Goal: Task Accomplishment & Management: Use online tool/utility

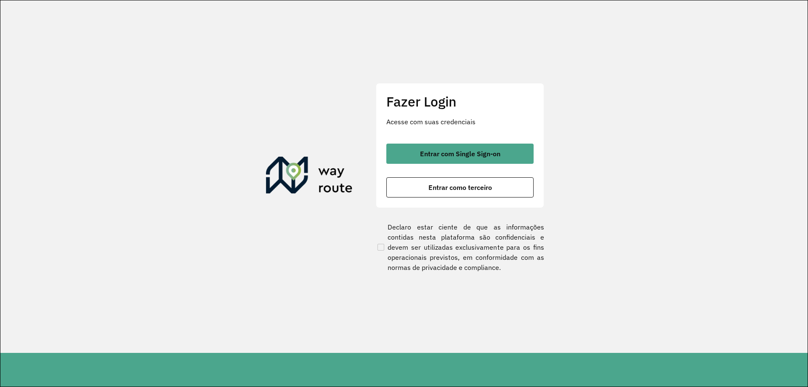
click at [424, 138] on div "Fazer Login Acesse com suas credenciais Entrar com Single Sign-on Entrar como t…" at bounding box center [460, 145] width 168 height 125
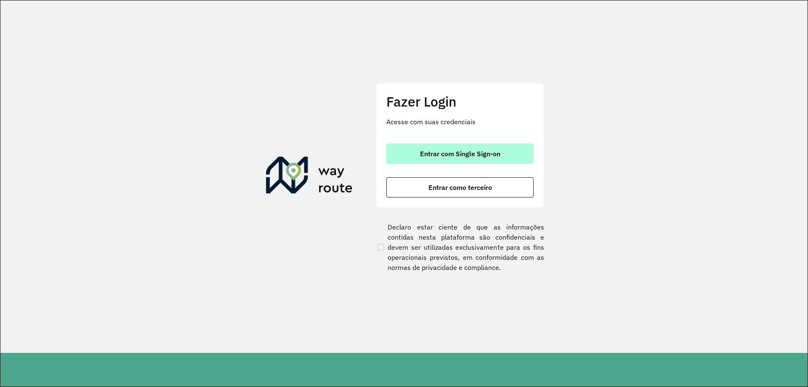
click at [424, 156] on span "Entrar com Single Sign-on" at bounding box center [460, 153] width 80 height 7
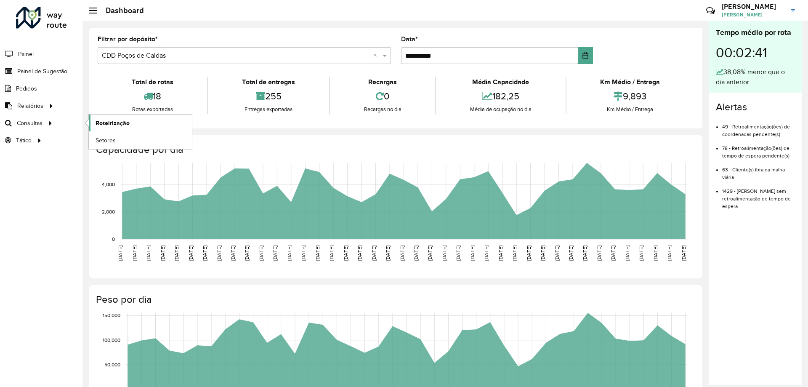
click at [95, 120] on link "Roteirização" at bounding box center [140, 123] width 103 height 17
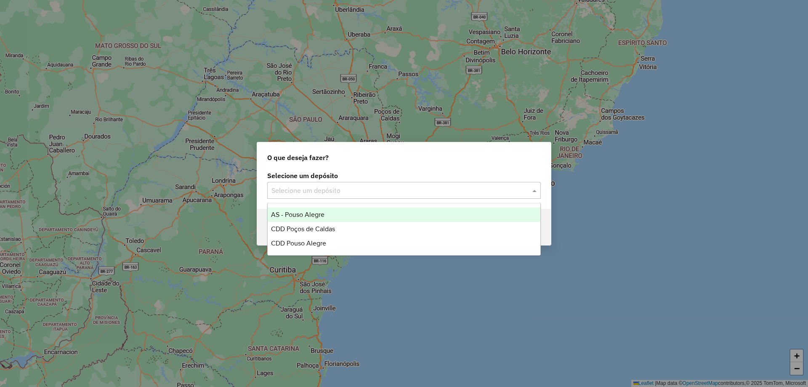
click at [286, 190] on input "text" at bounding box center [396, 191] width 248 height 10
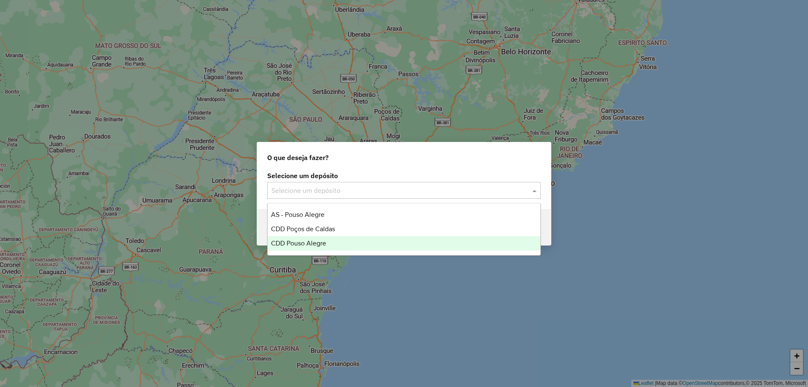
click at [312, 238] on div "CDD Pouso Alegre" at bounding box center [404, 243] width 273 height 14
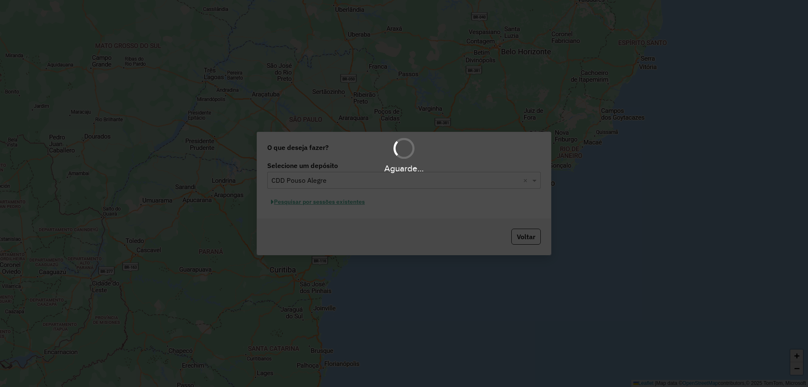
click at [360, 204] on div "Aguarde..." at bounding box center [404, 193] width 808 height 387
click at [358, 203] on div "Aguarde..." at bounding box center [404, 193] width 808 height 387
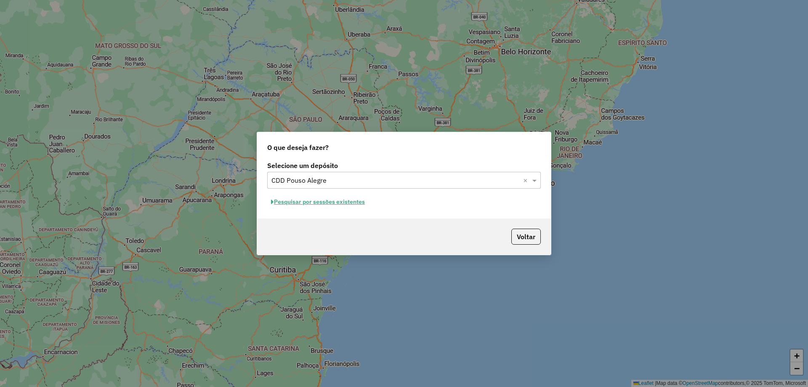
click at [359, 203] on button "Pesquisar por sessões existentes" at bounding box center [317, 201] width 101 height 13
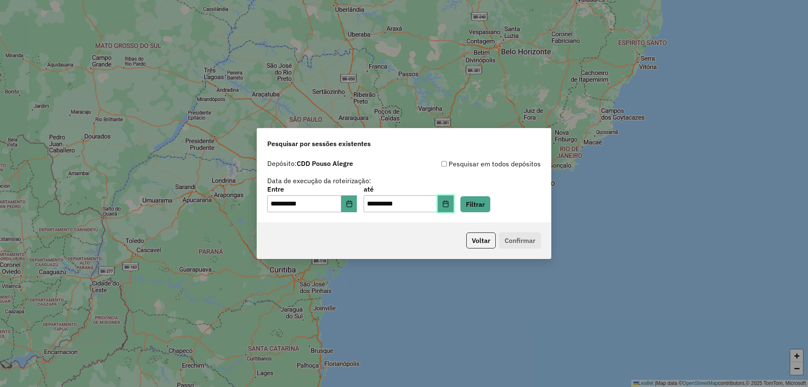
click at [454, 209] on button "Choose Date" at bounding box center [446, 203] width 16 height 17
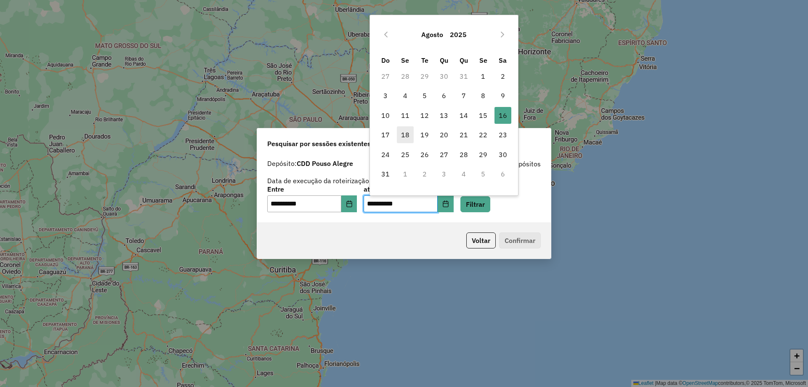
click at [408, 138] on span "18" at bounding box center [405, 134] width 17 height 17
type input "**********"
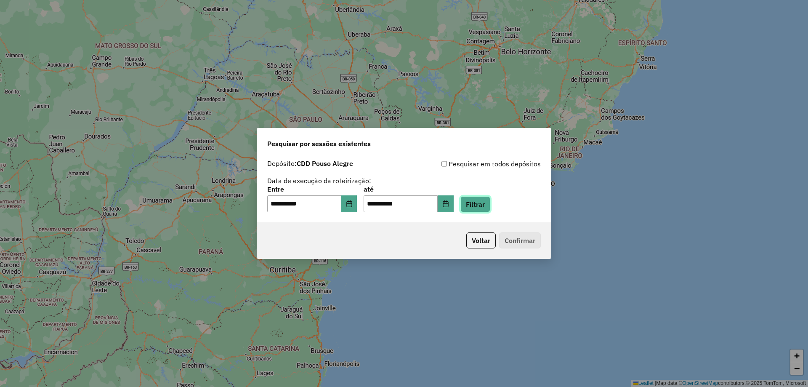
click at [481, 205] on button "Filtrar" at bounding box center [476, 204] width 30 height 16
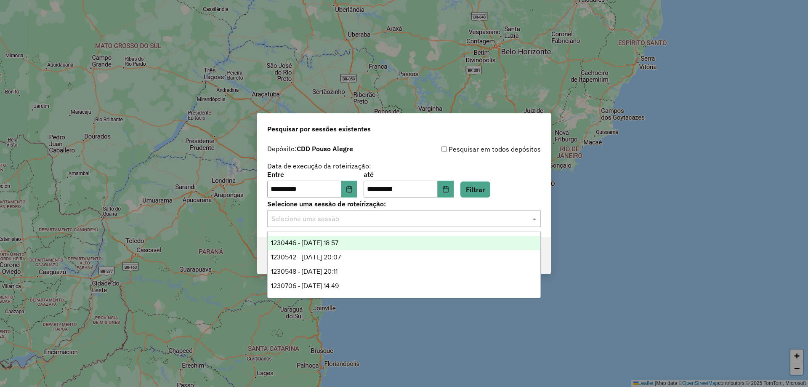
drag, startPoint x: 467, startPoint y: 217, endPoint x: 460, endPoint y: 213, distance: 7.7
click at [463, 216] on input "text" at bounding box center [396, 219] width 248 height 10
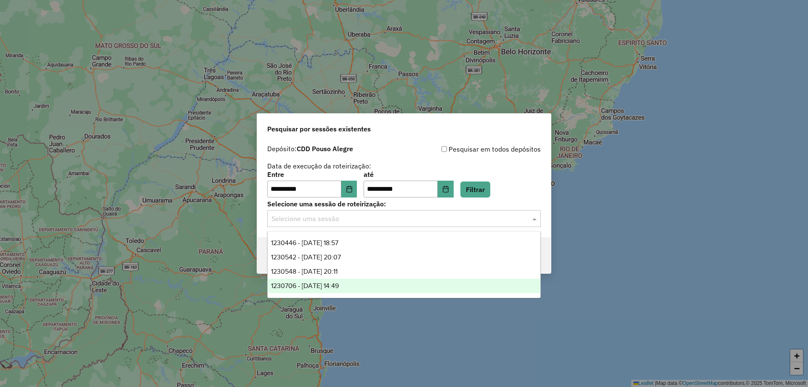
click at [374, 287] on div "1230706 - 18/08/2025 14:49" at bounding box center [404, 286] width 273 height 14
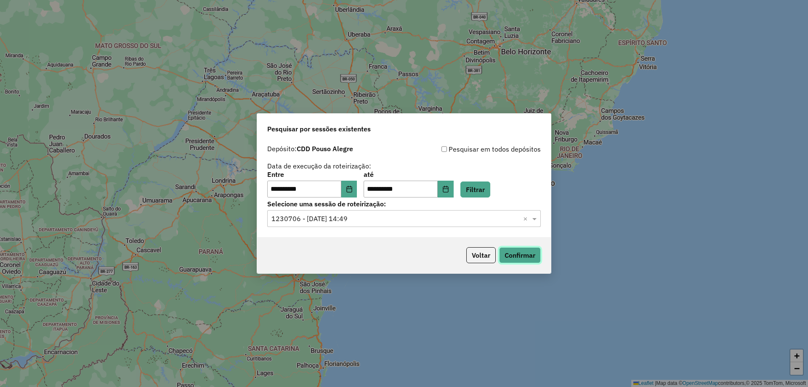
click at [528, 261] on button "Confirmar" at bounding box center [520, 255] width 42 height 16
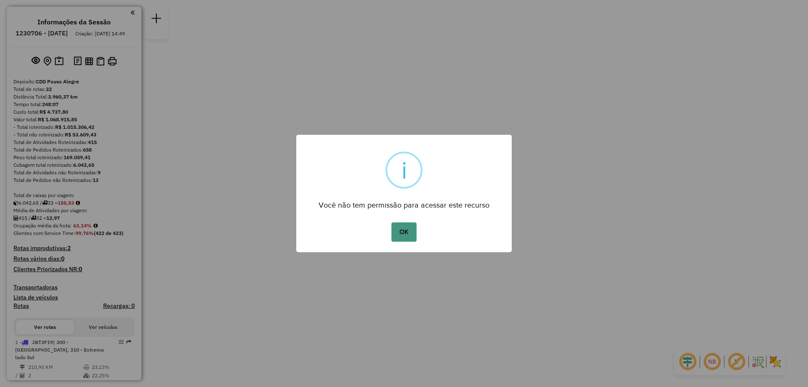
click at [399, 234] on button "OK" at bounding box center [404, 231] width 25 height 19
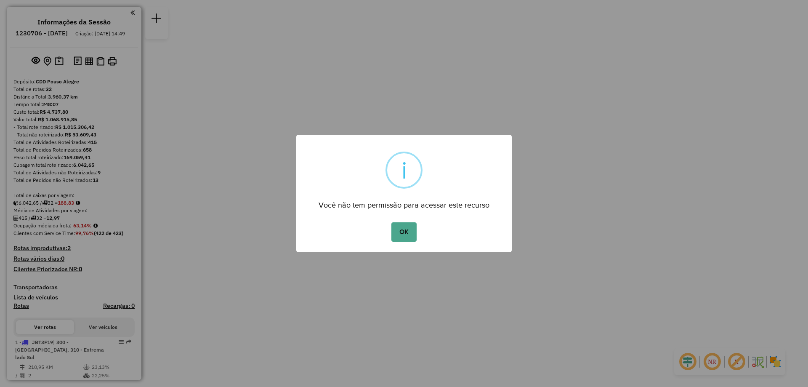
click at [422, 236] on div "OK No Cancel" at bounding box center [404, 232] width 216 height 24
click at [407, 235] on button "OK" at bounding box center [404, 231] width 25 height 19
